Goal: Task Accomplishment & Management: Manage account settings

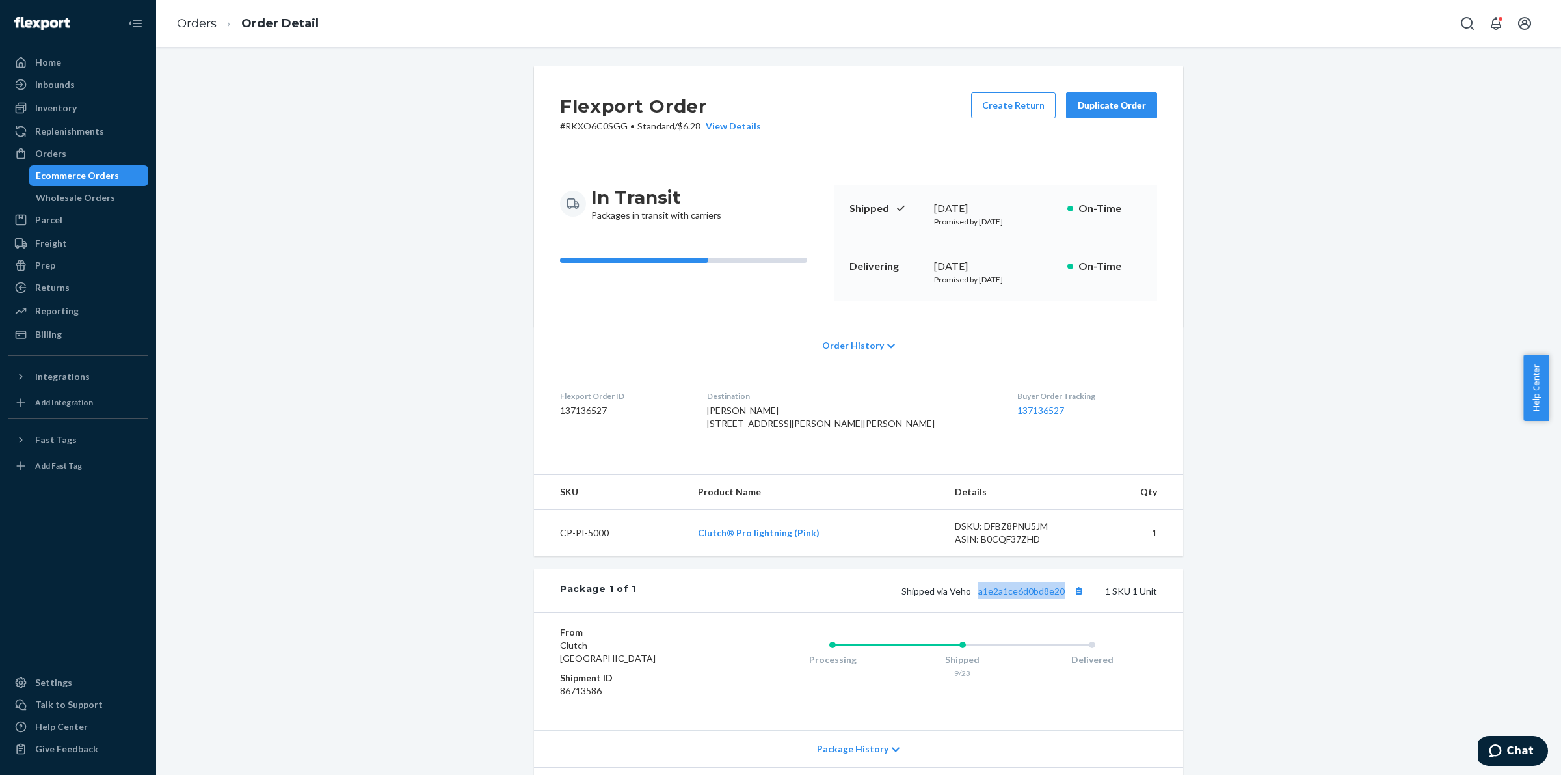
drag, startPoint x: 970, startPoint y: 600, endPoint x: 1032, endPoint y: 609, distance: 62.5
click at [1074, 600] on div "Package 1 of 1 Shipped via Veho a1e2a1ce6d0bd8e20 1 SKU 1 Unit" at bounding box center [858, 590] width 649 height 43
copy link "a1e2a1ce6d0bd8e20"
click at [948, 455] on dl "Flexport Order ID 137135015 Destination [PERSON_NAME] [STREET_ADDRESS][PERSON_N…" at bounding box center [858, 413] width 649 height 98
drag, startPoint x: 940, startPoint y: 602, endPoint x: 1076, endPoint y: 595, distance: 136.8
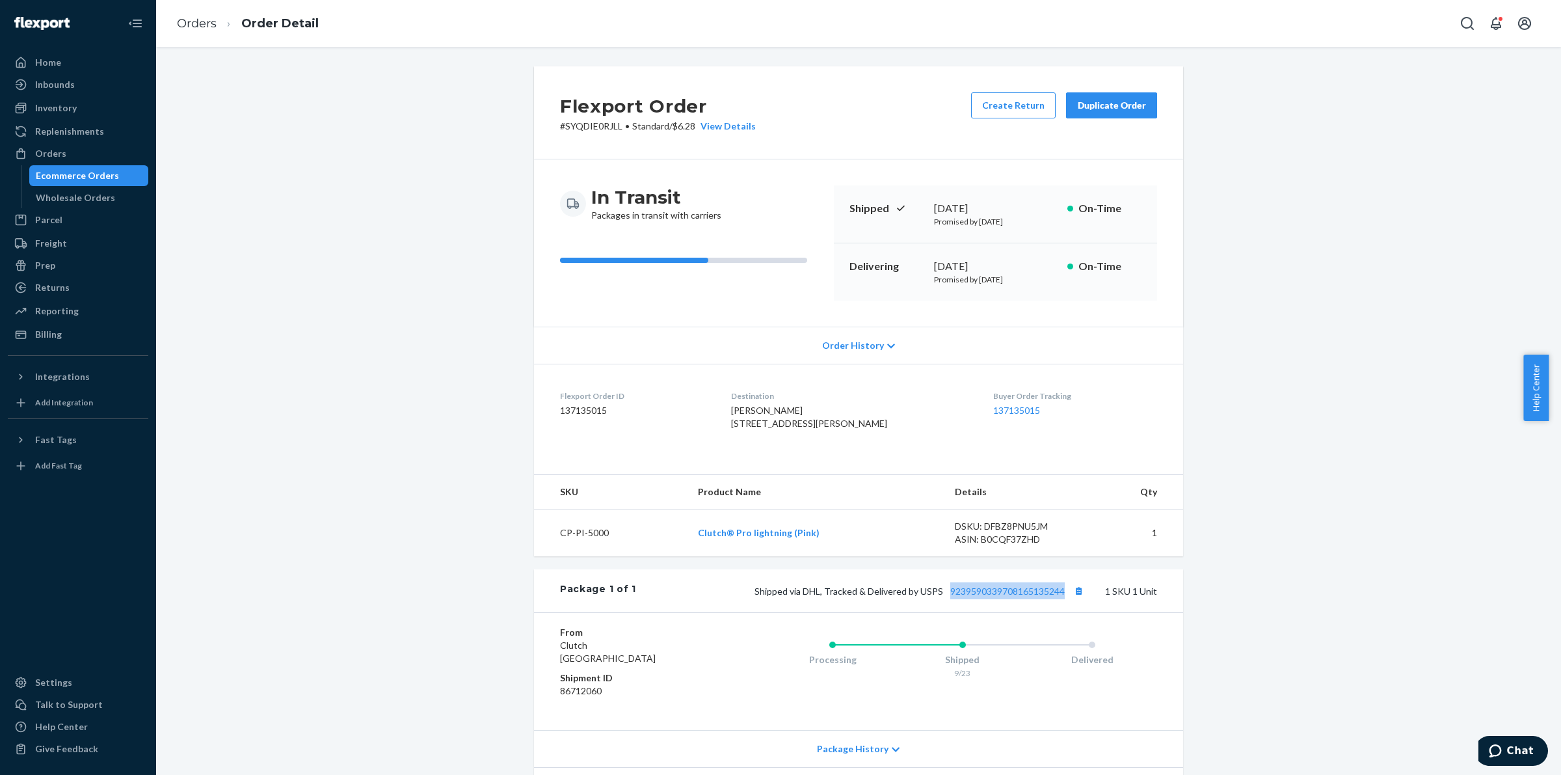
click at [1084, 596] on div "Package 1 of 1 Shipped via DHL, Tracked & Delivered by USPS 9239590339708165135…" at bounding box center [858, 590] width 649 height 43
copy link "9239590339708165135244"
click at [115, 170] on div "Ecommerce Orders" at bounding box center [89, 176] width 117 height 18
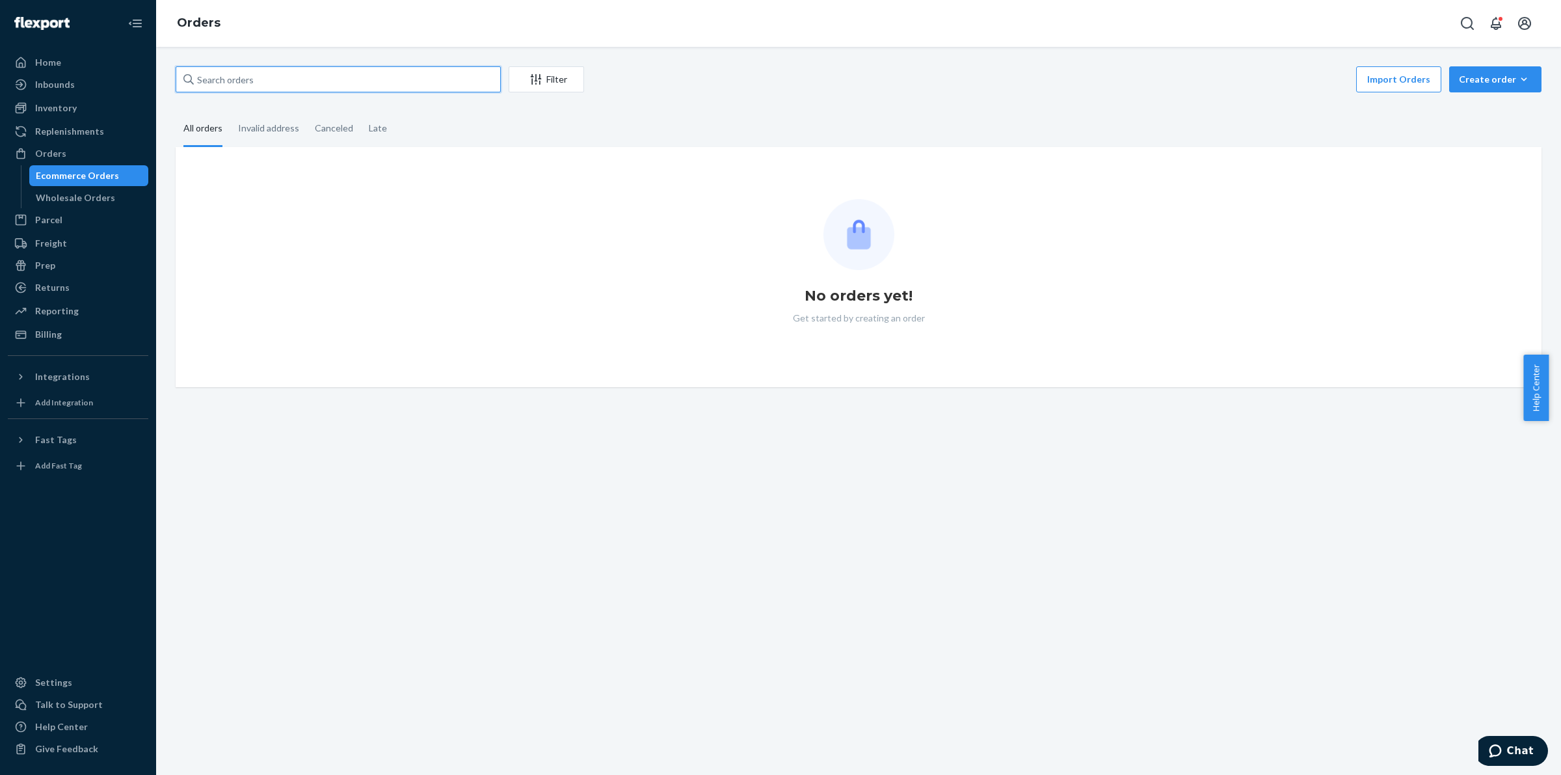
click at [356, 77] on input "text" at bounding box center [338, 79] width 325 height 26
paste input "#416616"
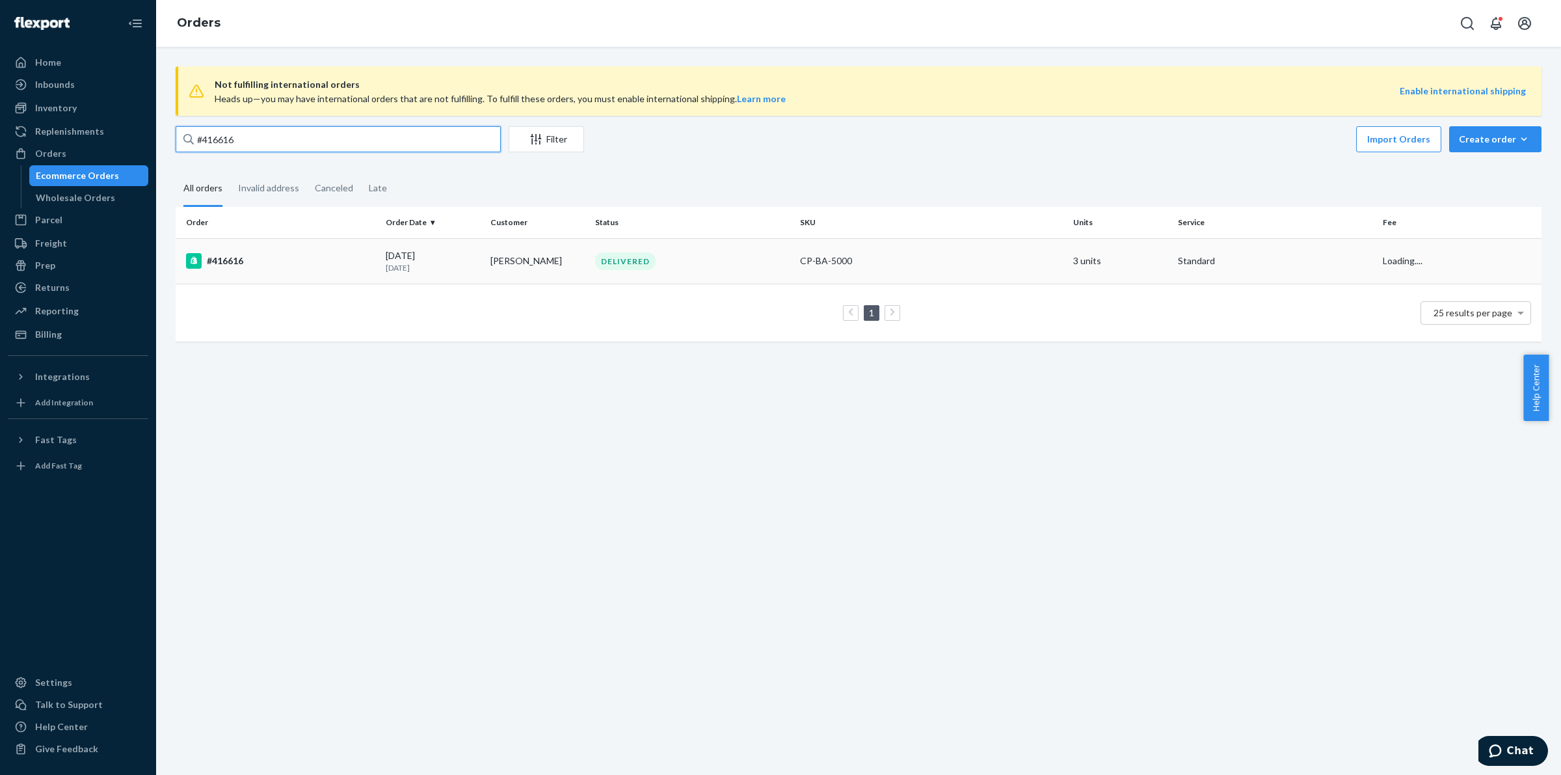
type input "#416616"
click at [247, 249] on td "#416616" at bounding box center [278, 261] width 205 height 46
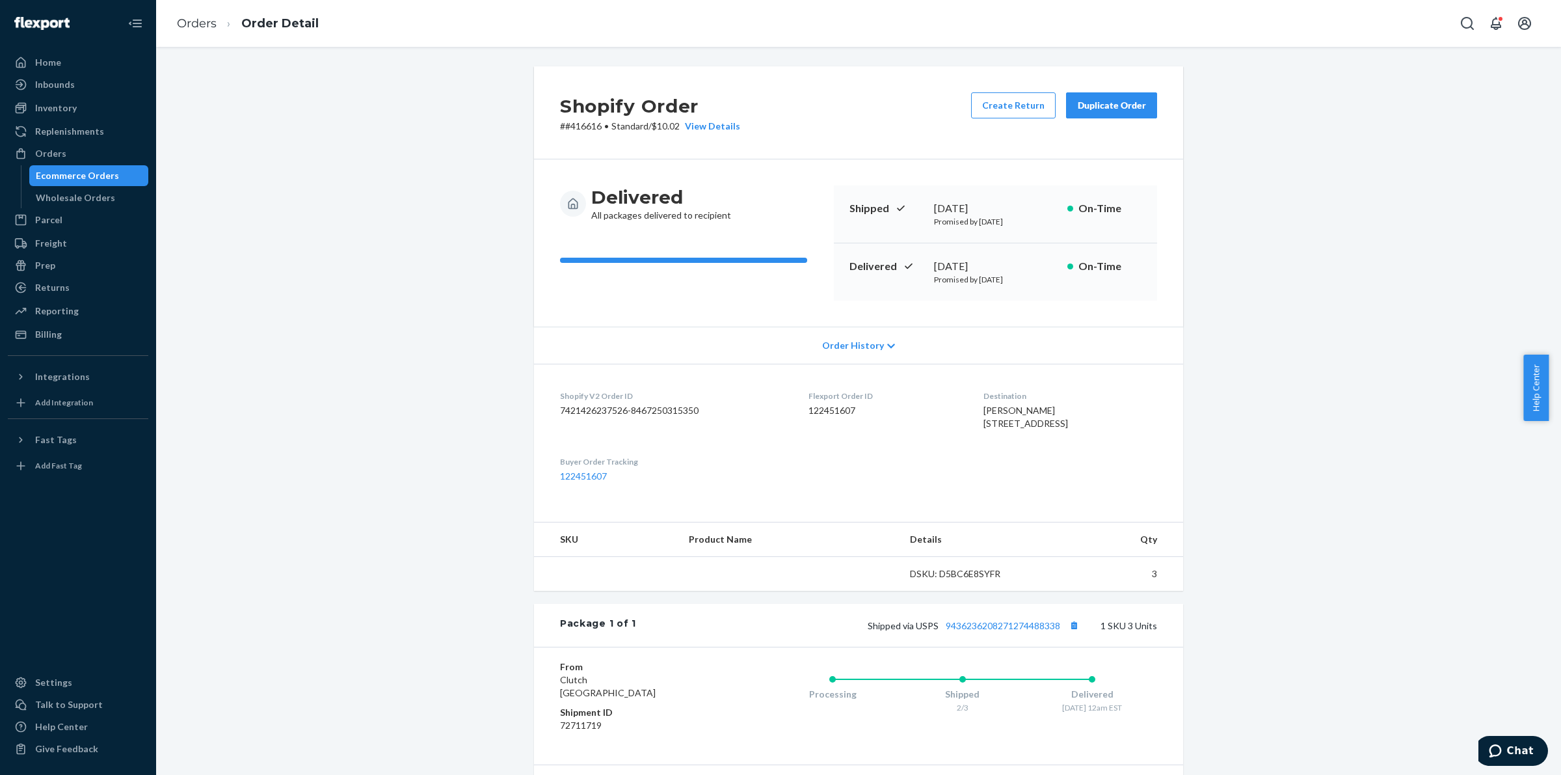
click at [1083, 105] on div "Duplicate Order" at bounding box center [1111, 105] width 69 height 13
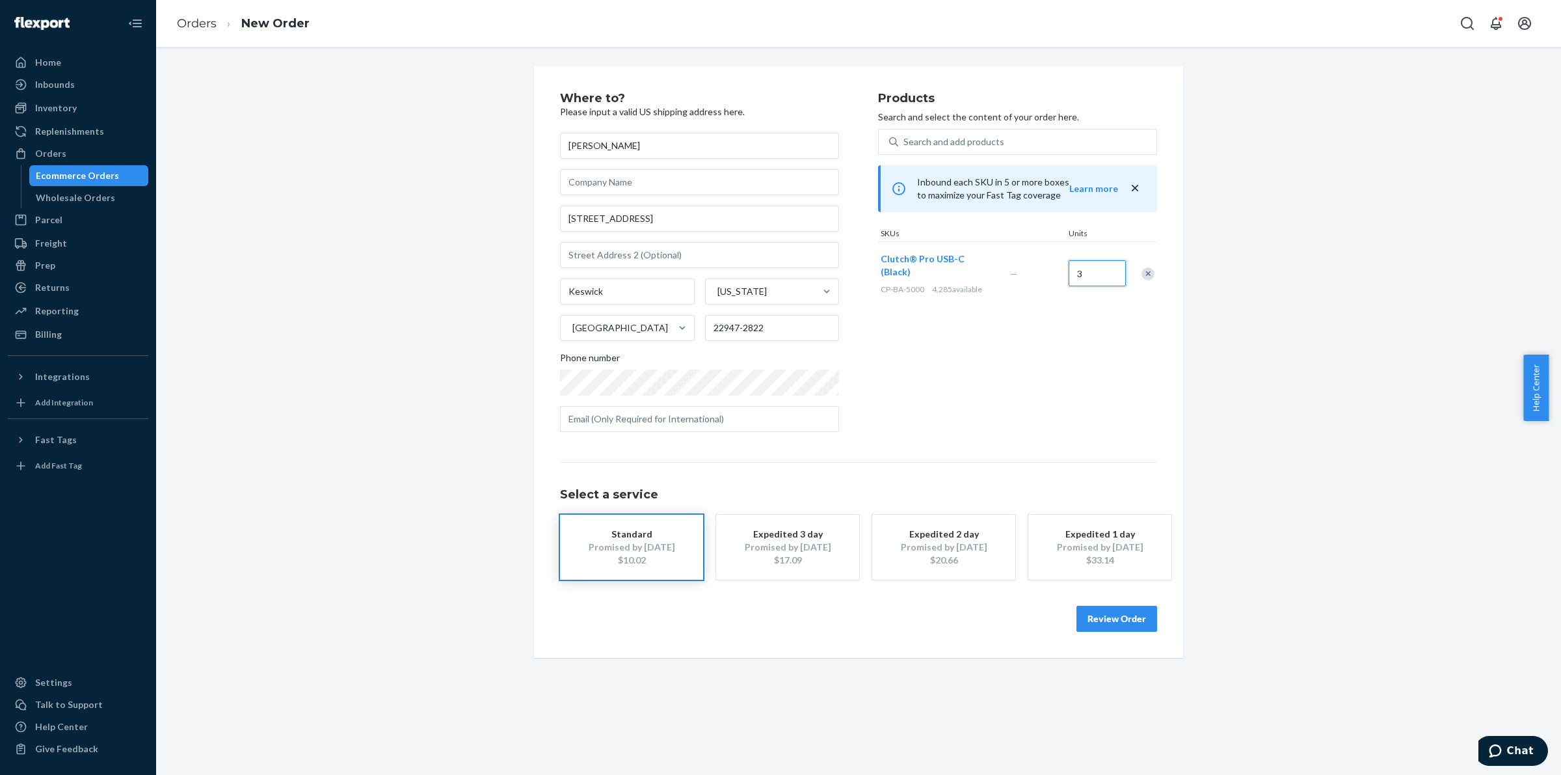
click at [1087, 270] on input "3" at bounding box center [1097, 273] width 57 height 26
type input "1"
click at [1124, 606] on button "Review Order" at bounding box center [1116, 619] width 81 height 26
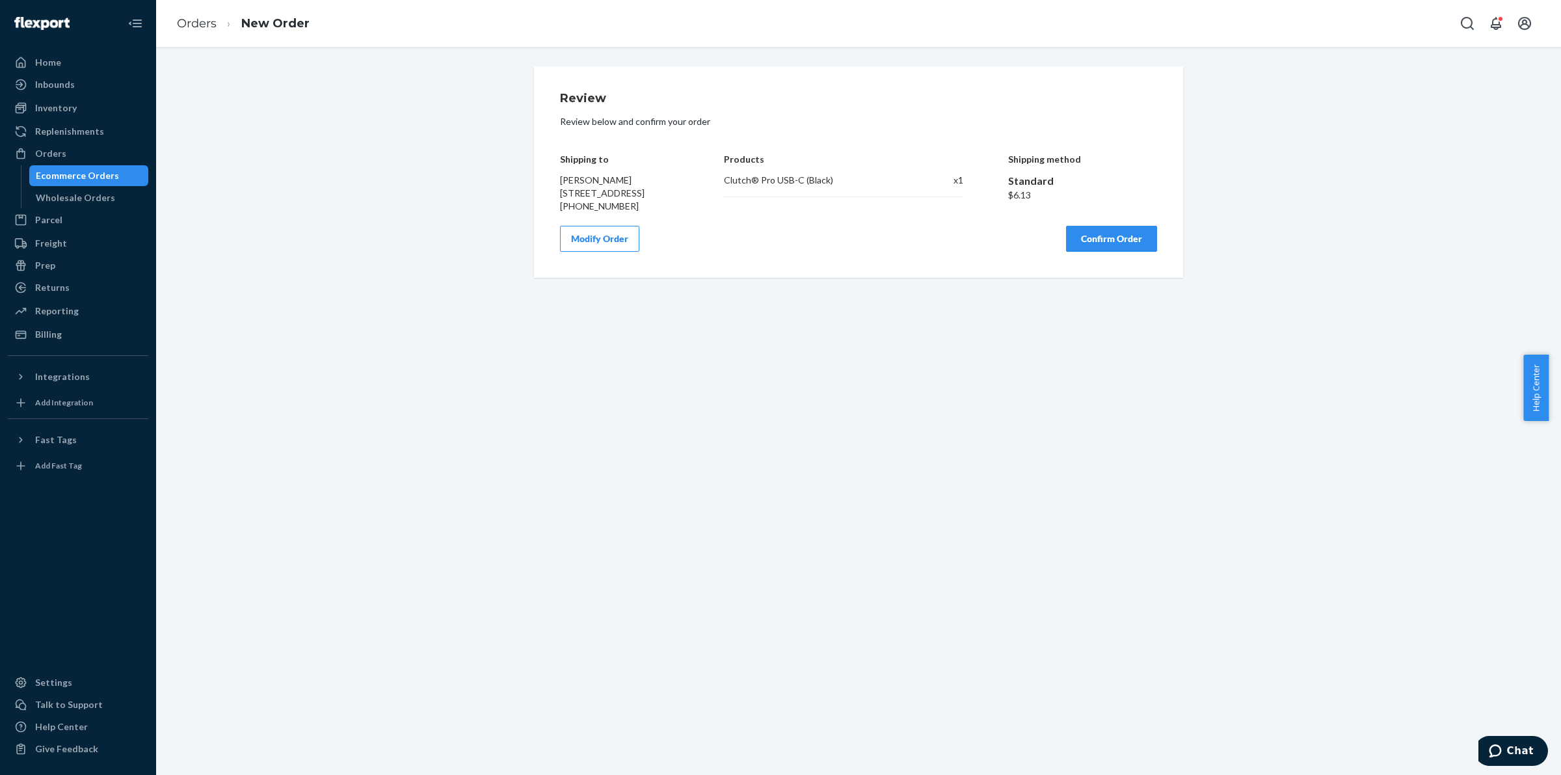
click at [1102, 252] on button "Confirm Order" at bounding box center [1111, 239] width 91 height 26
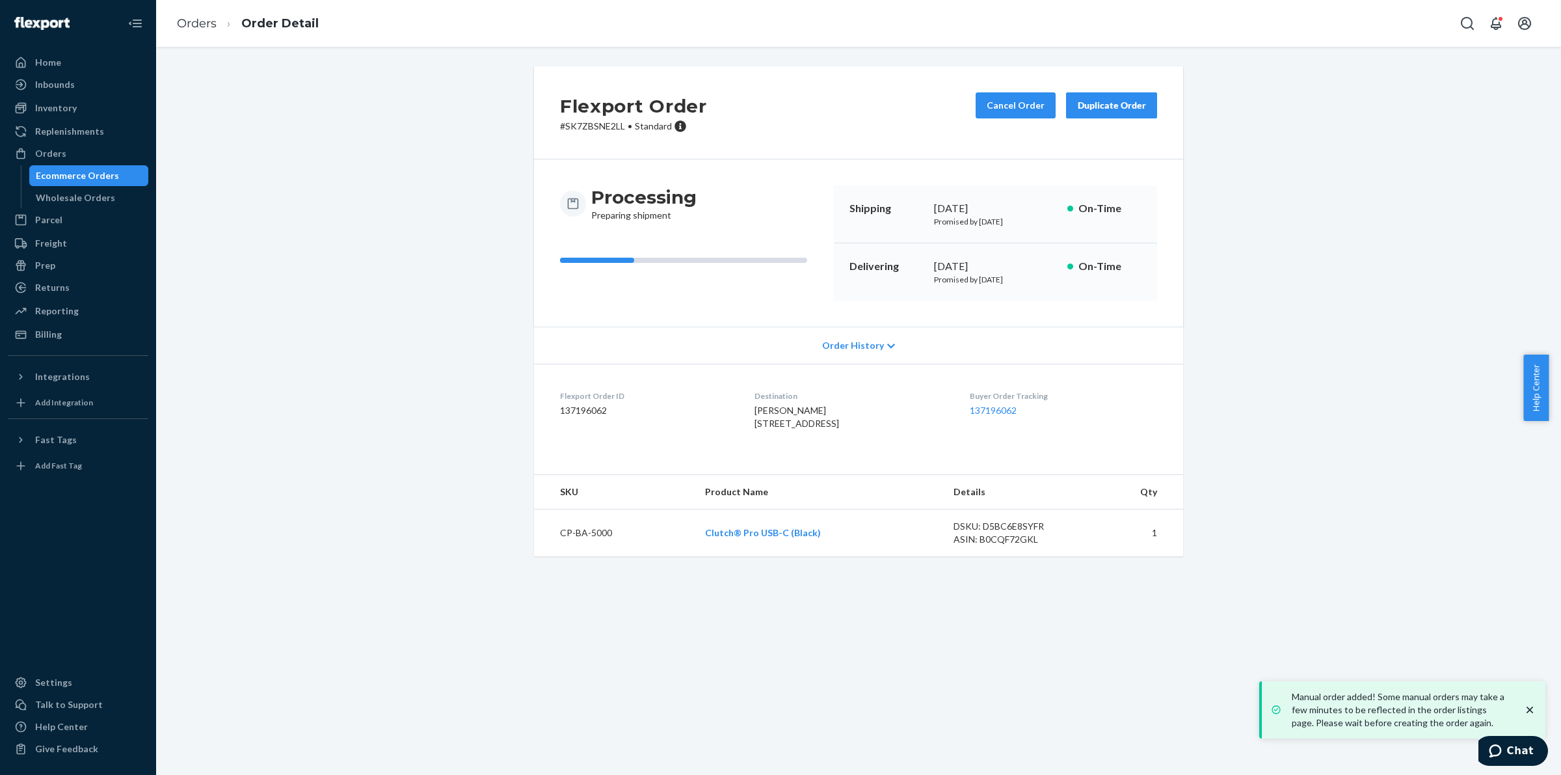
click at [593, 124] on p "# SK7ZBSNE2LL • Standard" at bounding box center [633, 126] width 147 height 13
copy p "SK7ZBSNE2LL"
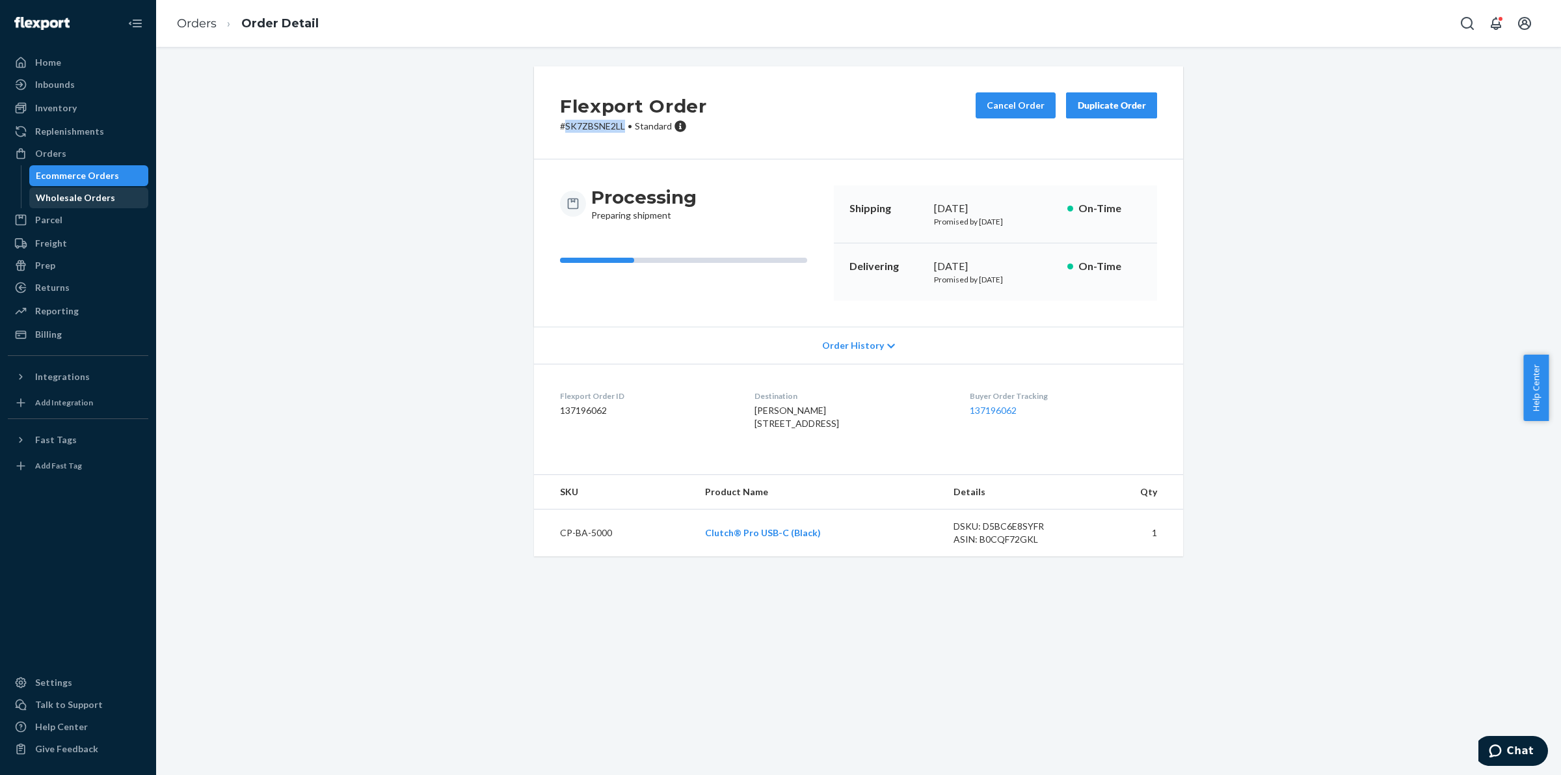
click at [101, 187] on link "Wholesale Orders" at bounding box center [89, 197] width 120 height 21
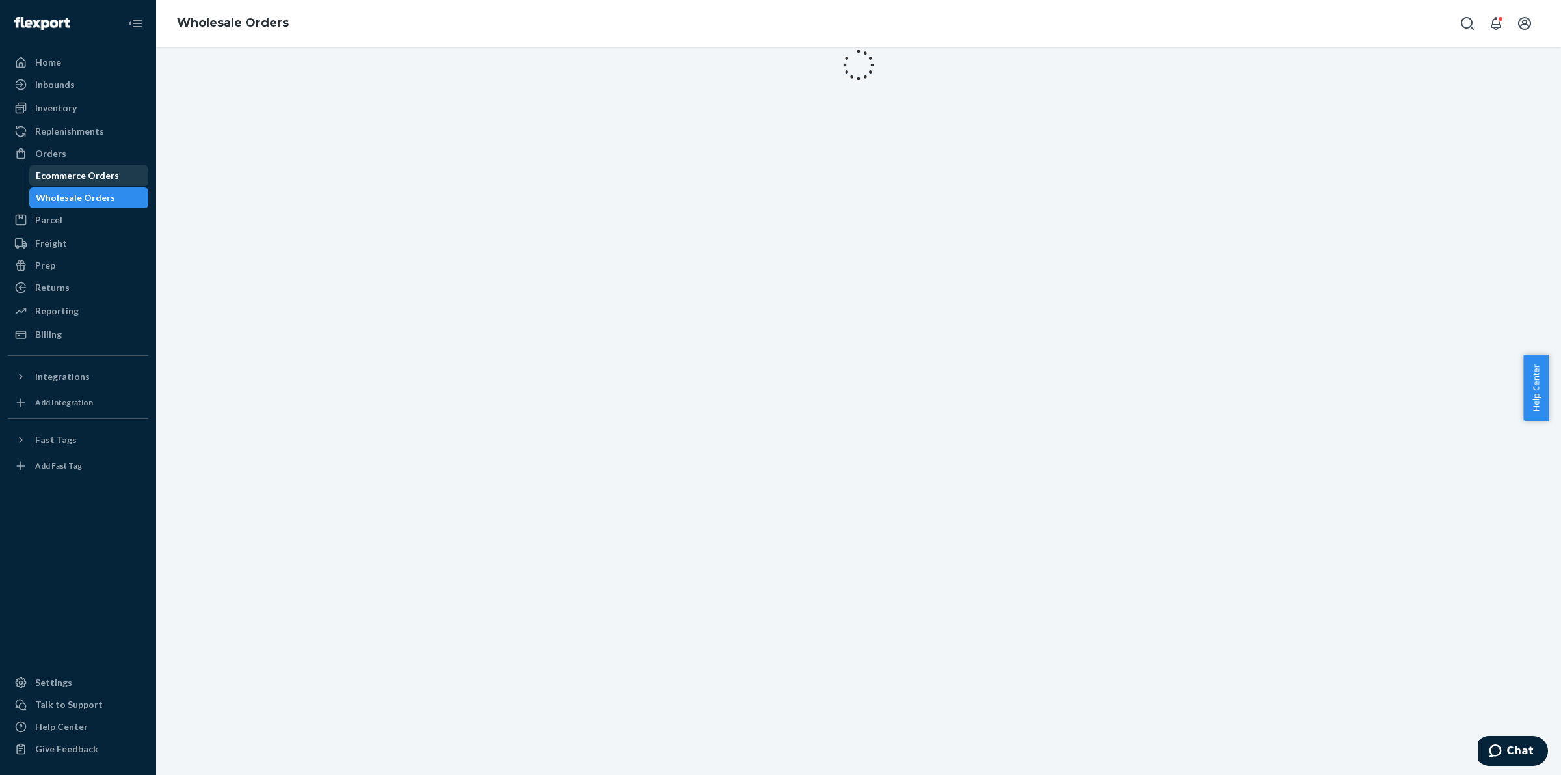
click at [98, 179] on div "Ecommerce Orders" at bounding box center [77, 175] width 83 height 13
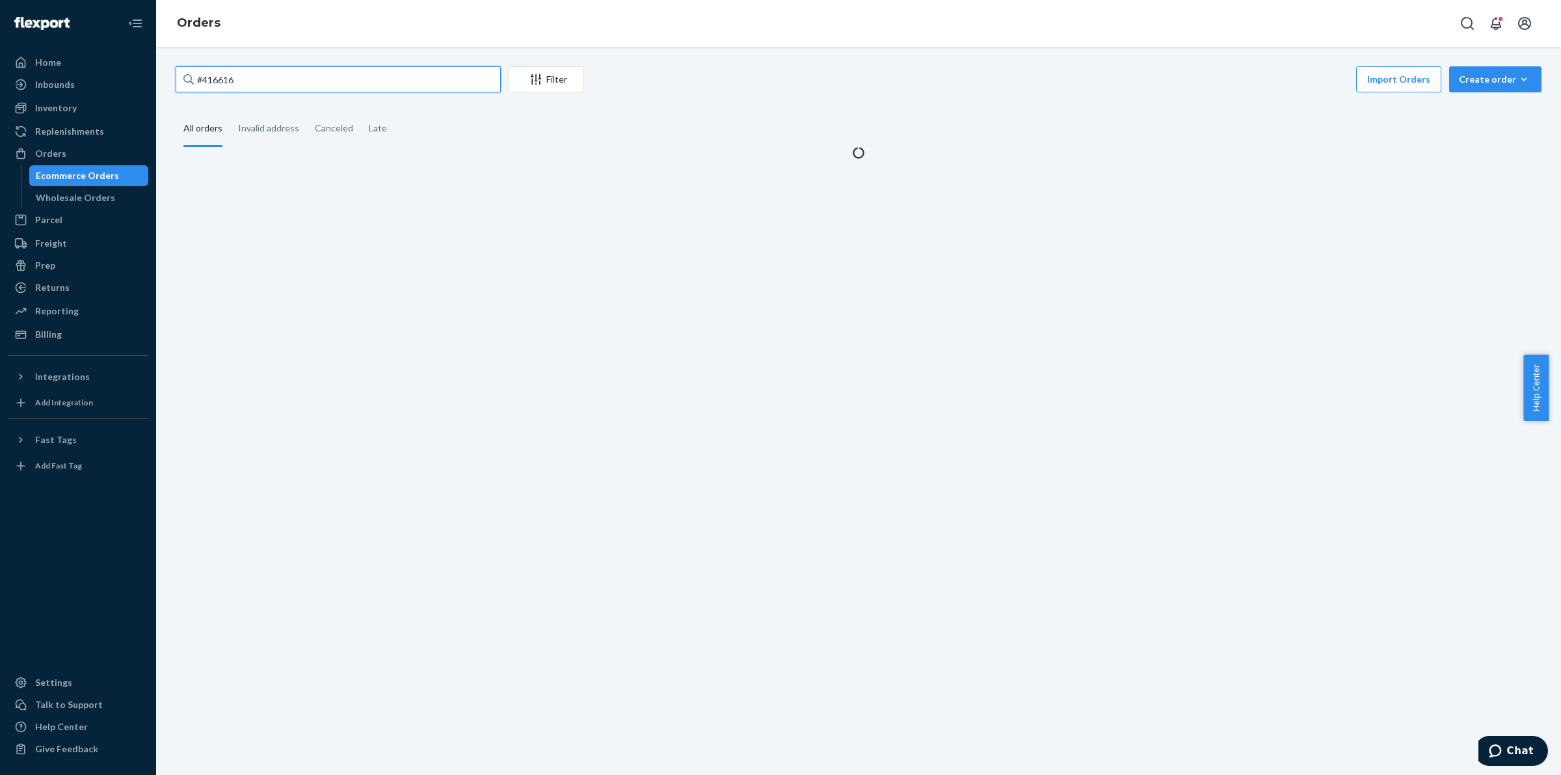
click at [324, 86] on input "#416616" at bounding box center [338, 79] width 325 height 26
paste input "454925"
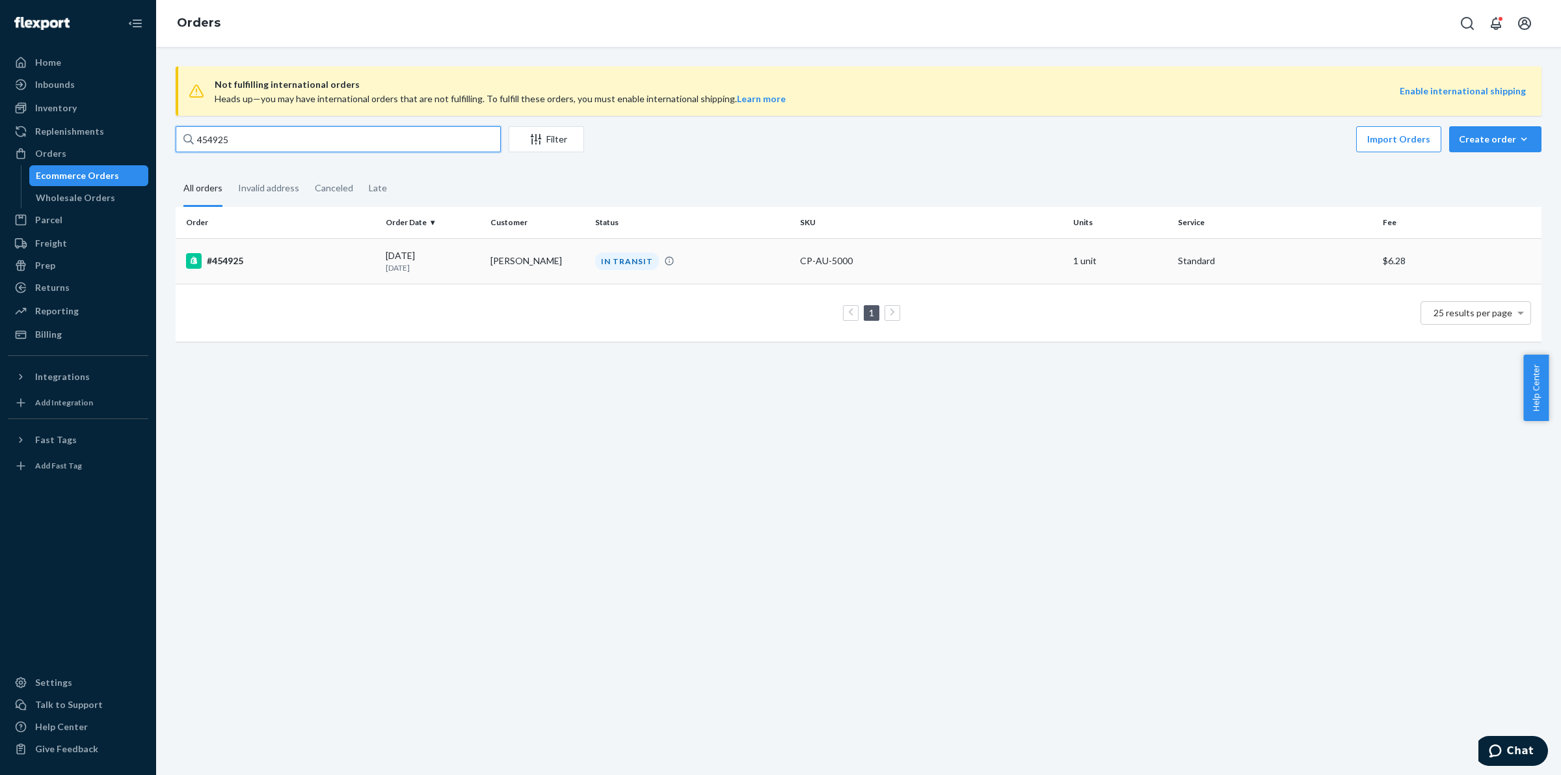
type input "454925"
click at [242, 245] on td "#454925" at bounding box center [278, 261] width 205 height 46
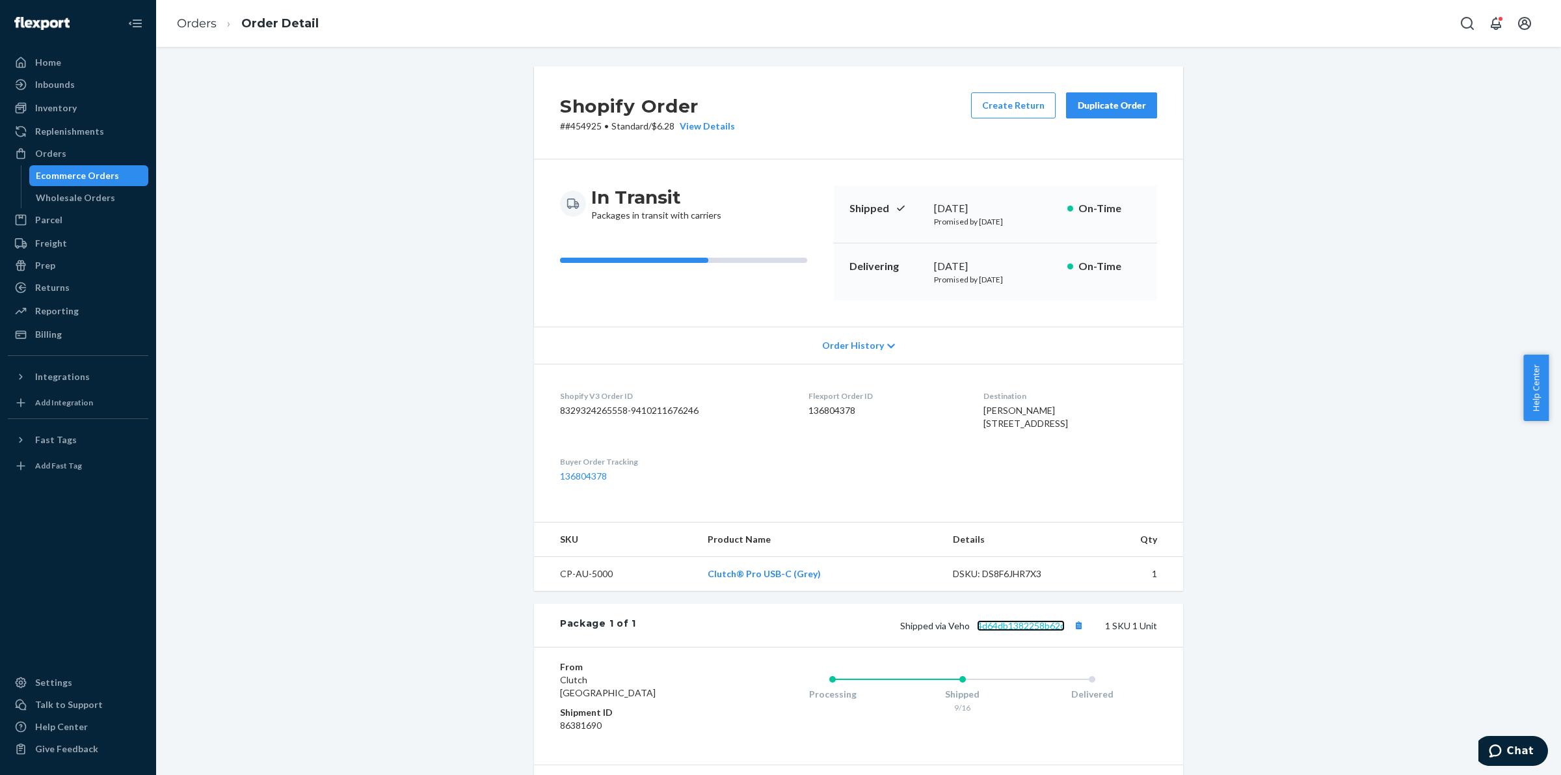
click at [1009, 631] on link "4d64db1382258b62c" at bounding box center [1021, 625] width 88 height 11
